Goal: Find contact information: Find contact information

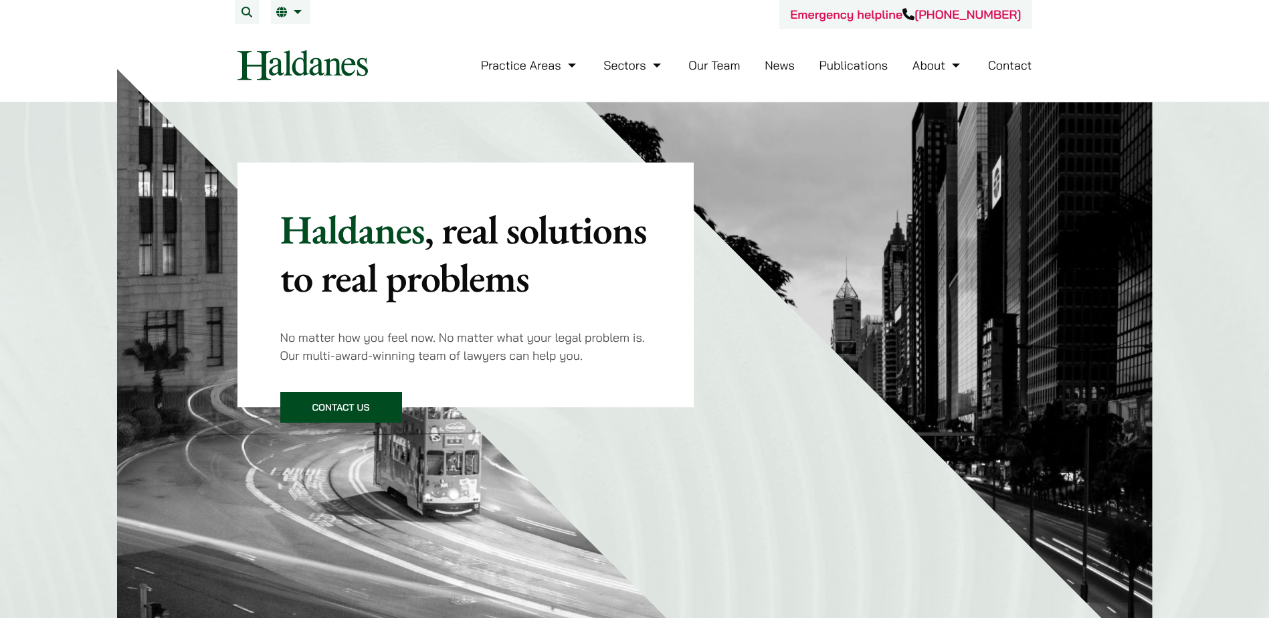
click at [713, 66] on link "Our Team" at bounding box center [713, 65] width 51 height 15
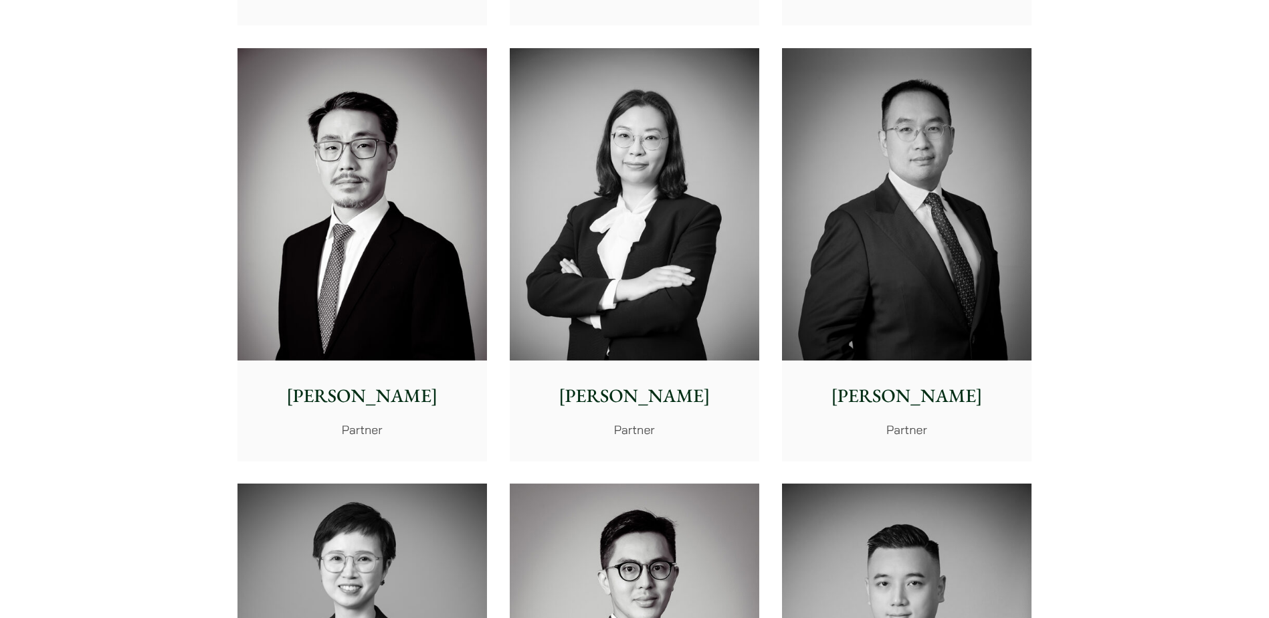
scroll to position [2475, 0]
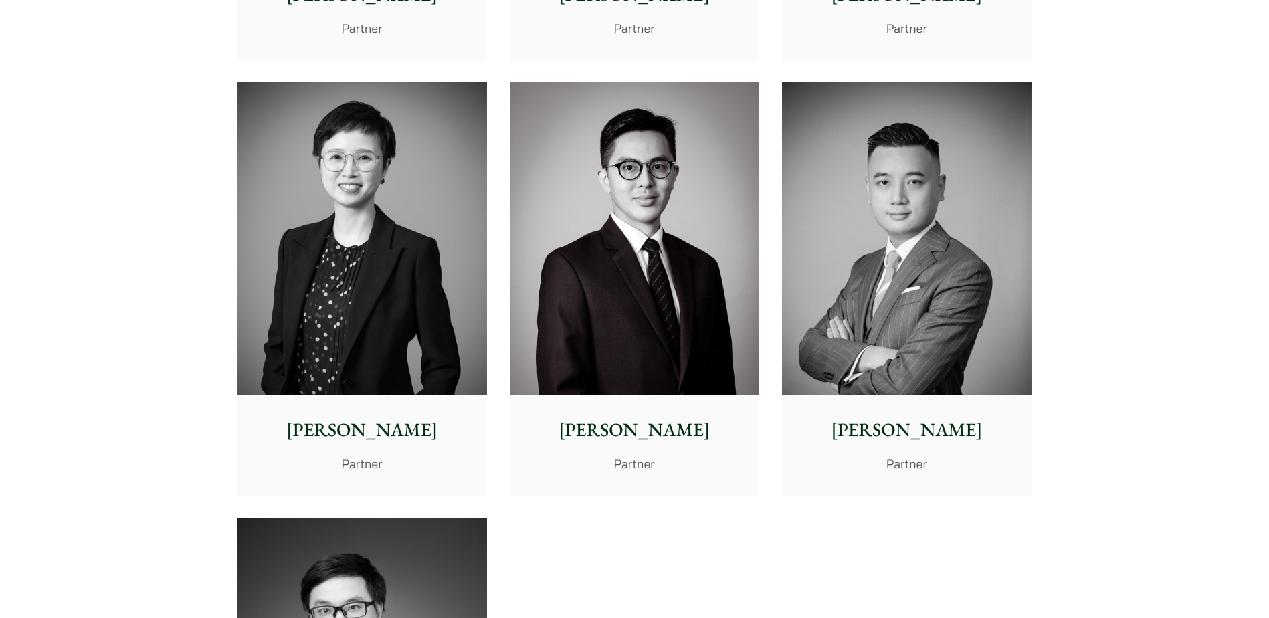
click at [625, 257] on img at bounding box center [634, 238] width 249 height 312
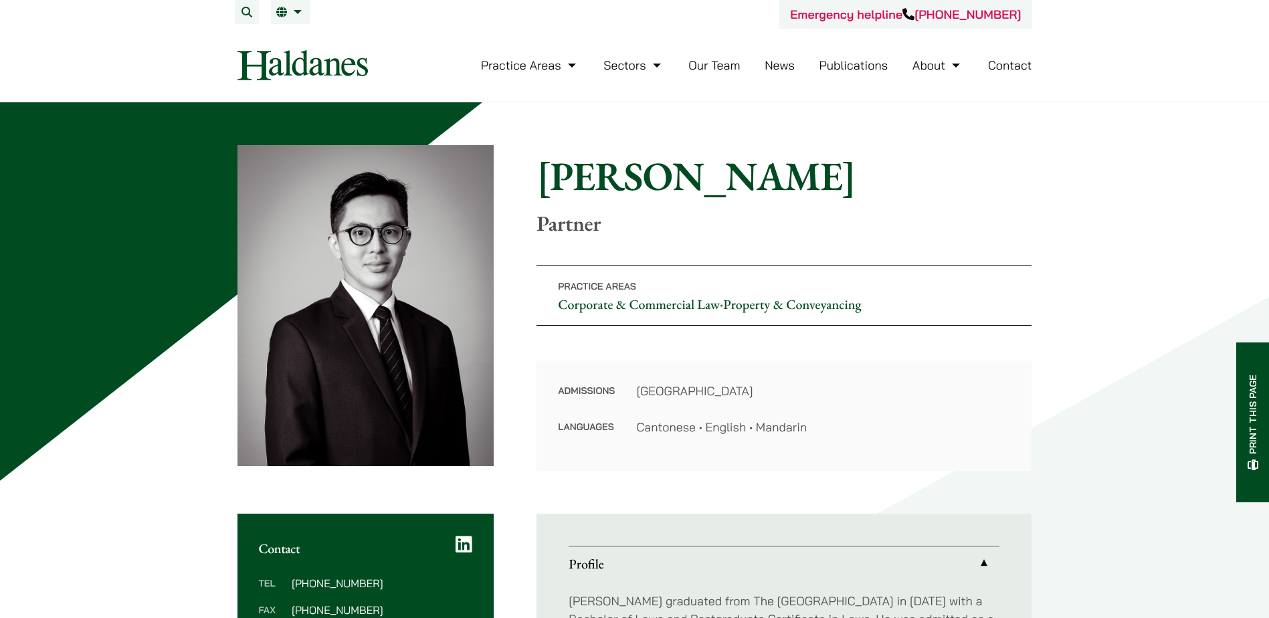
click at [461, 541] on icon at bounding box center [463, 544] width 17 height 19
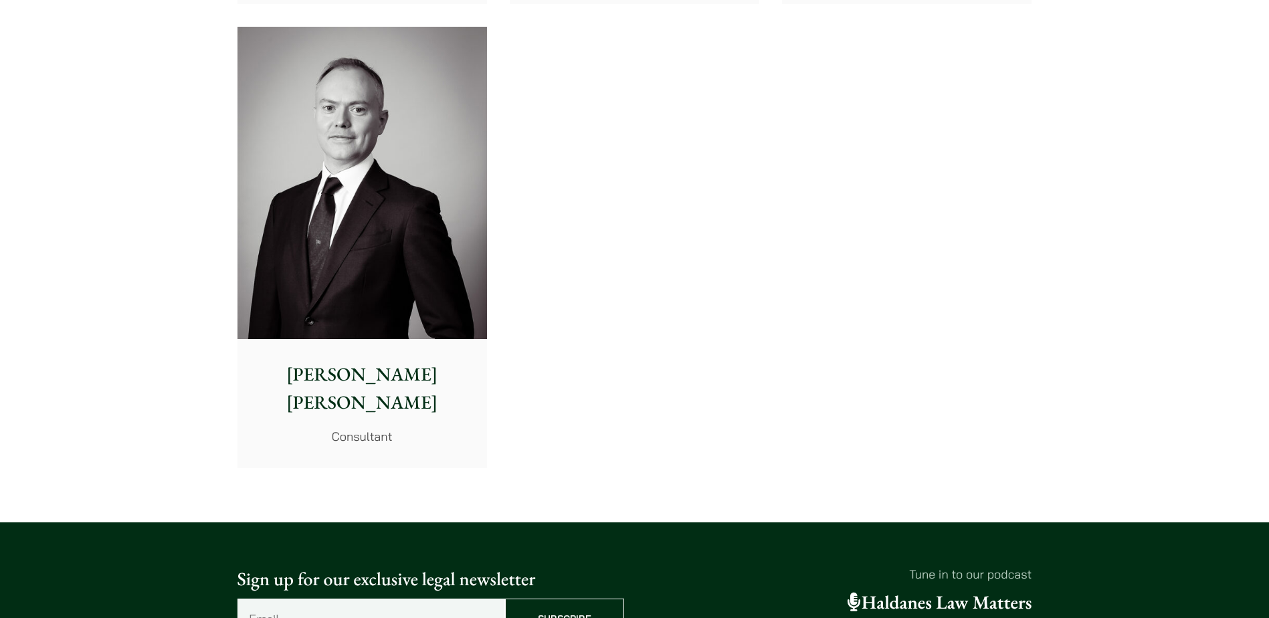
scroll to position [7357, 0]
